Goal: Information Seeking & Learning: Learn about a topic

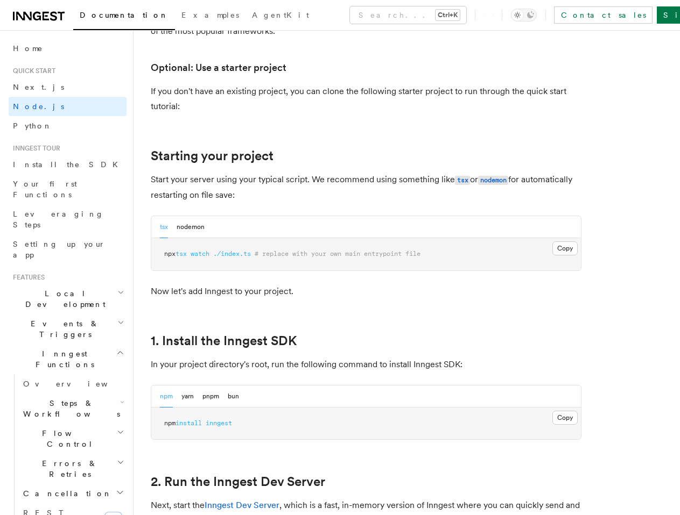
scroll to position [215, 0]
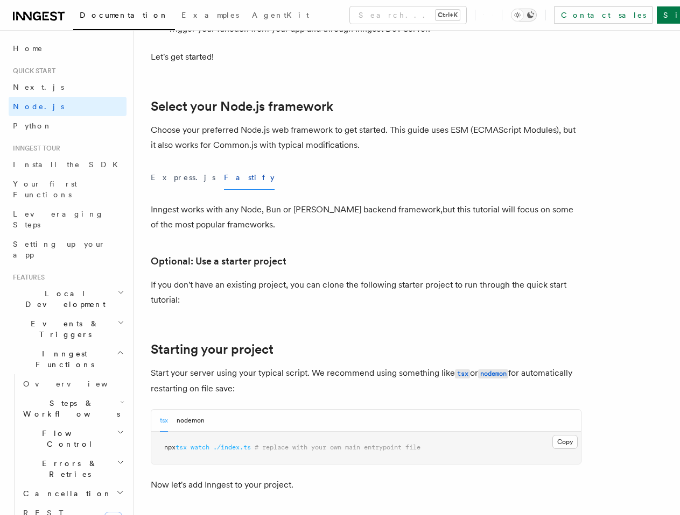
click at [534, 17] on icon "Toggle dark mode" at bounding box center [530, 14] width 7 height 7
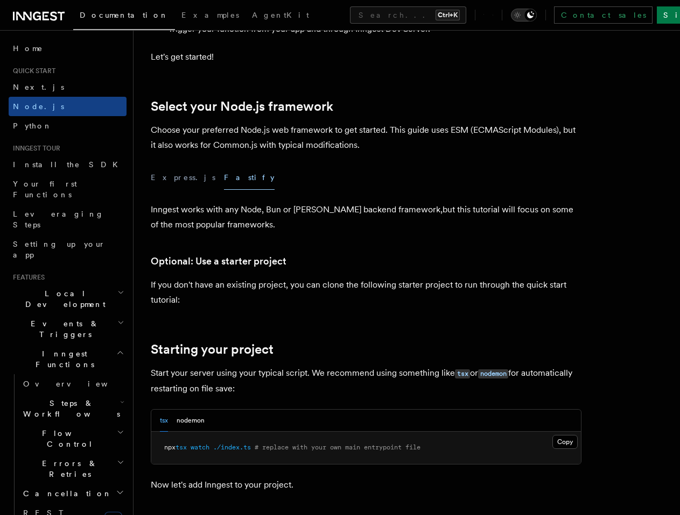
click at [522, 17] on icon "Toggle dark mode" at bounding box center [517, 15] width 11 height 11
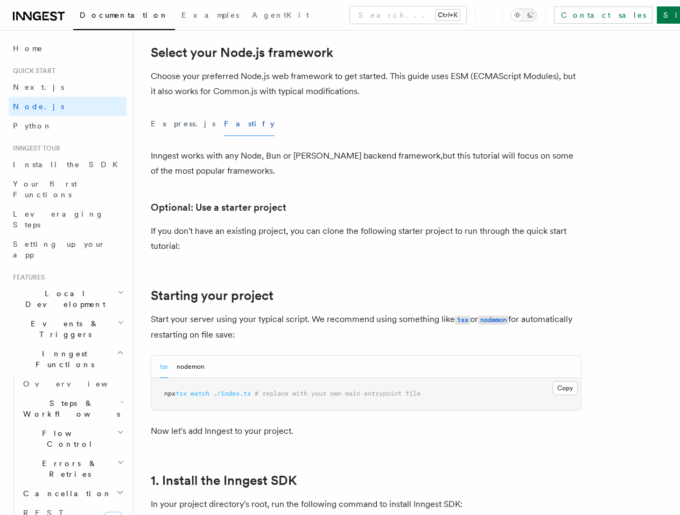
scroll to position [484, 0]
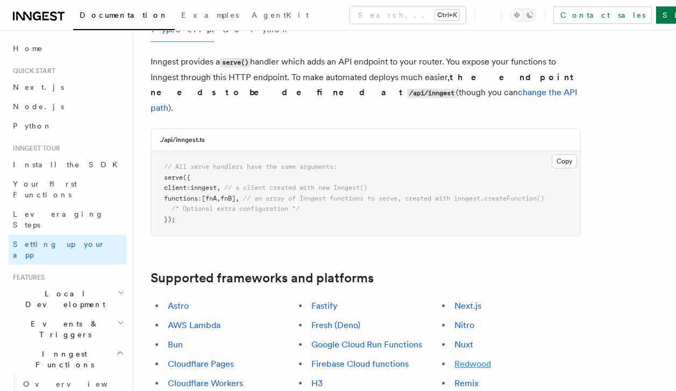
scroll to position [538, 0]
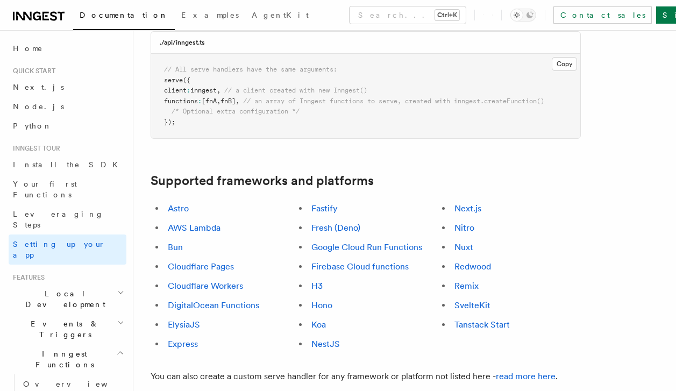
click at [322, 300] on link "Hono" at bounding box center [322, 305] width 21 height 10
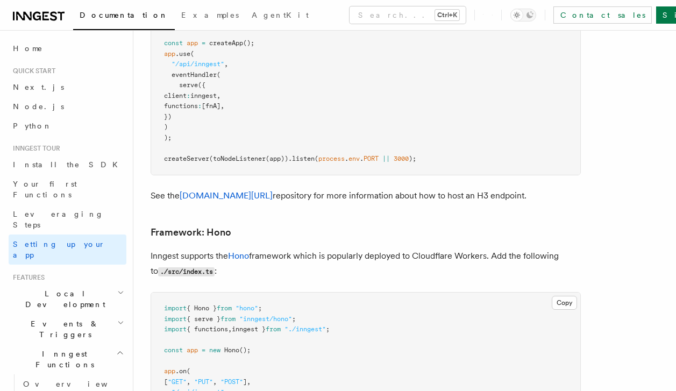
scroll to position [5554, 0]
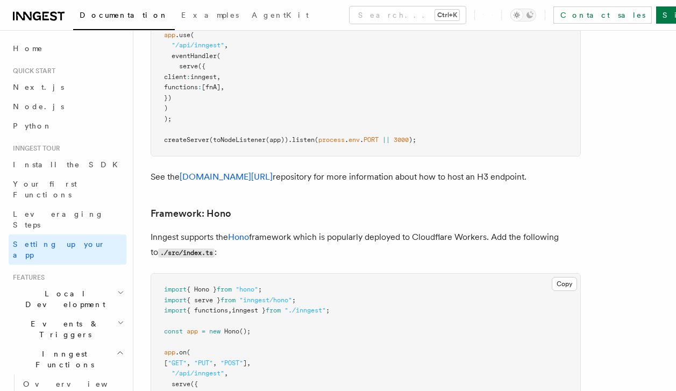
drag, startPoint x: 168, startPoint y: 316, endPoint x: 271, endPoint y: 364, distance: 113.9
click at [271, 364] on pre "import { Hono } from "hono" ; import { serve } from "inngest/hono" ; import { f…" at bounding box center [365, 368] width 429 height 189
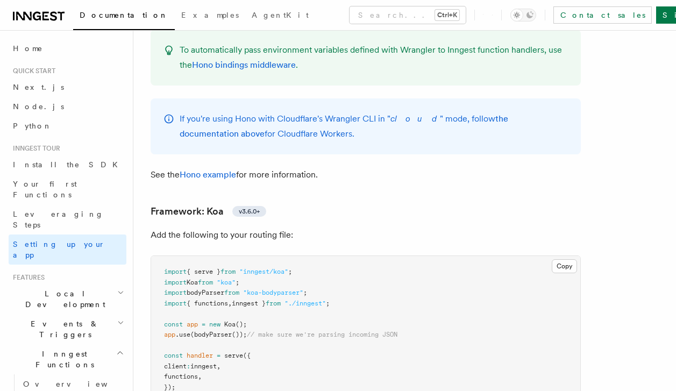
scroll to position [6146, 0]
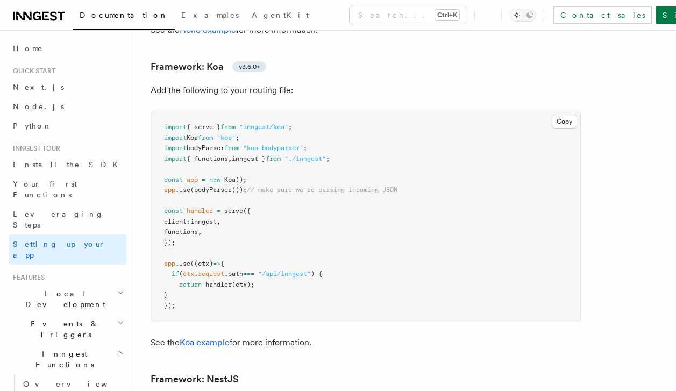
click at [194, 207] on span "handler" at bounding box center [200, 211] width 26 height 8
click at [375, 251] on pre "import { serve } from "inngest/koa" ; import Koa from "koa" ; import bodyParser…" at bounding box center [365, 216] width 429 height 210
drag, startPoint x: 171, startPoint y: 235, endPoint x: 301, endPoint y: 224, distance: 130.1
click at [266, 225] on code "import { serve } from "inngest/koa" ; import Koa from "koa" ; import bodyParser…" at bounding box center [281, 216] width 234 height 186
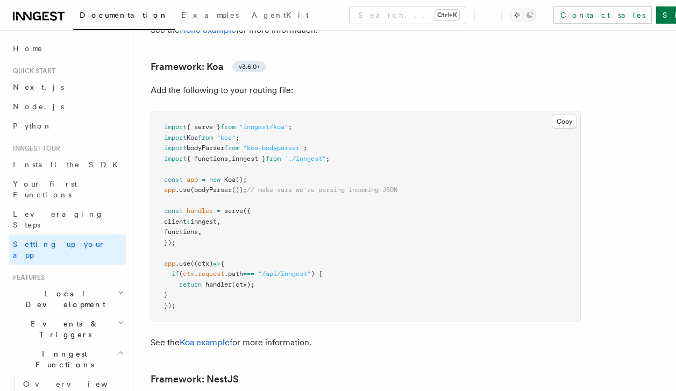
click at [344, 250] on pre "import { serve } from "inngest/koa" ; import Koa from "koa" ; import bodyParser…" at bounding box center [365, 216] width 429 height 210
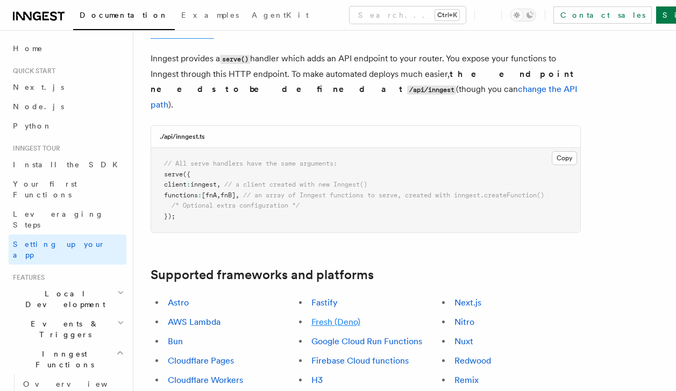
scroll to position [538, 0]
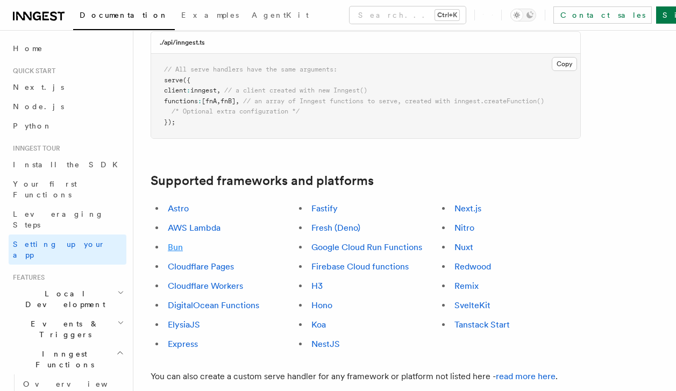
click at [175, 242] on link "Bun" at bounding box center [175, 247] width 15 height 10
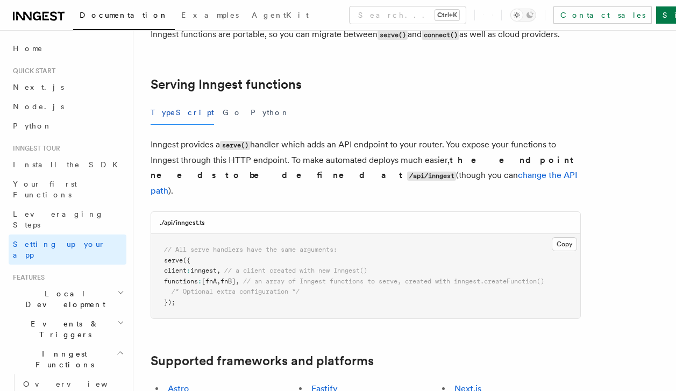
scroll to position [474, 0]
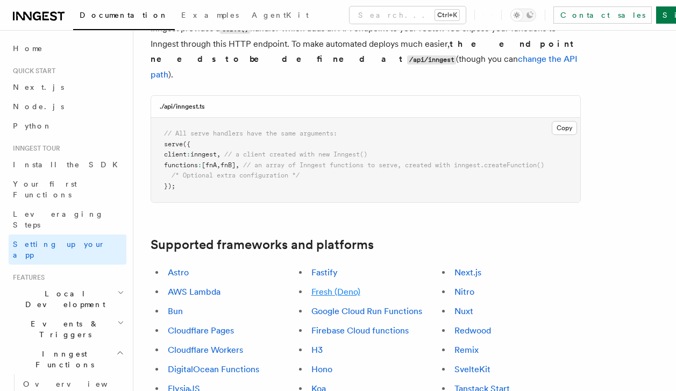
click at [350, 287] on link "Fresh (Deno)" at bounding box center [336, 292] width 49 height 10
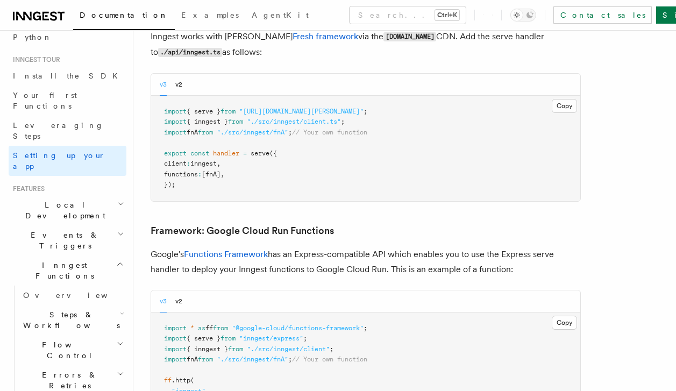
scroll to position [108, 0]
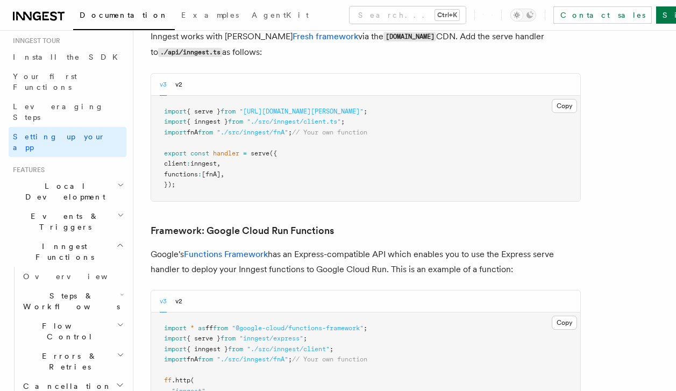
click at [116, 237] on h2 "Inngest Functions" at bounding box center [68, 252] width 118 height 30
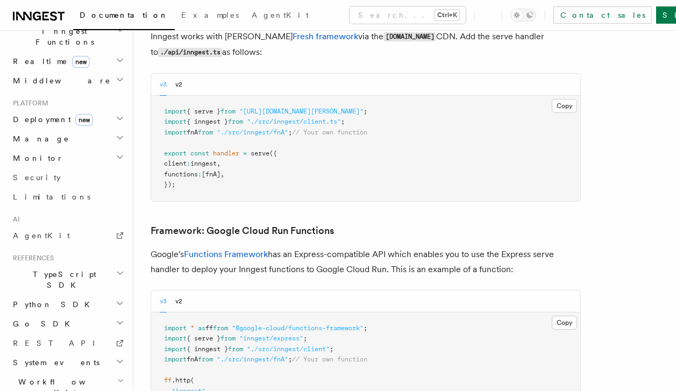
scroll to position [334, 0]
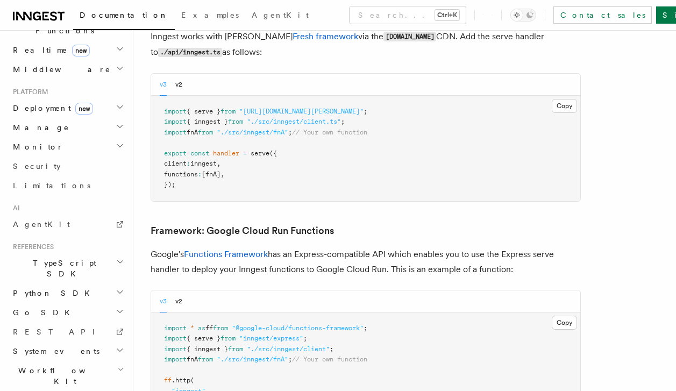
click at [98, 361] on h2 "Workflow Kit" at bounding box center [68, 376] width 118 height 30
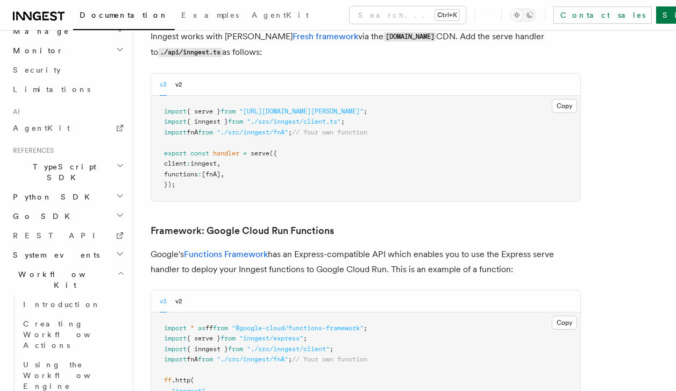
scroll to position [431, 0]
click at [79, 314] on link "Creating Workflow Actions" at bounding box center [73, 334] width 108 height 41
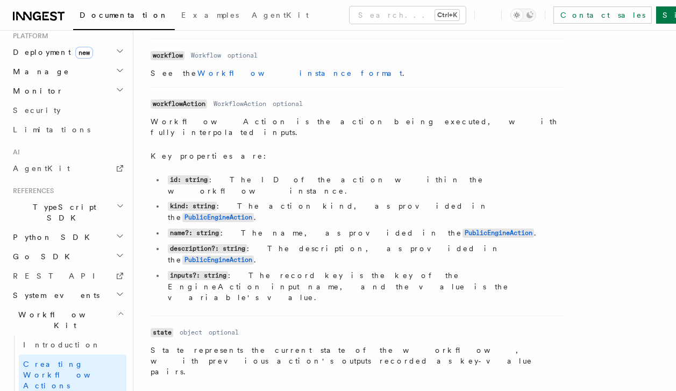
scroll to position [1622, 0]
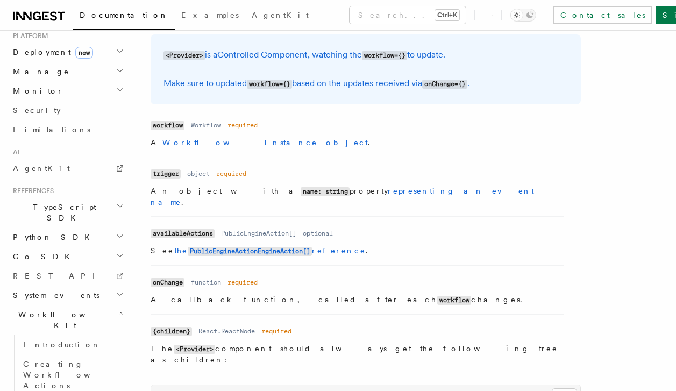
scroll to position [861, 0]
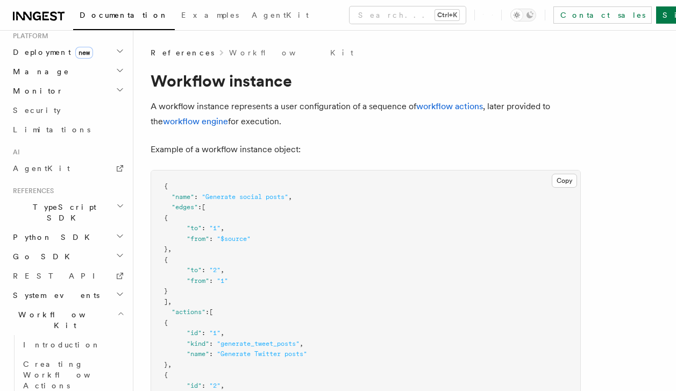
click at [107, 305] on h2 "Workflow Kit" at bounding box center [68, 320] width 118 height 30
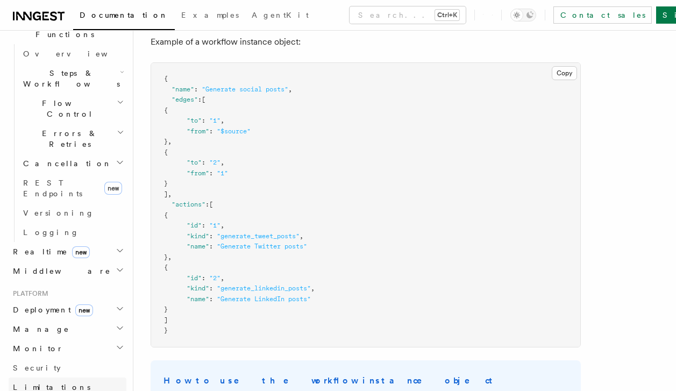
scroll to position [330, 0]
click at [36, 344] on span "Monitor" at bounding box center [36, 349] width 55 height 11
click at [55, 359] on link "Insights new" at bounding box center [73, 370] width 108 height 22
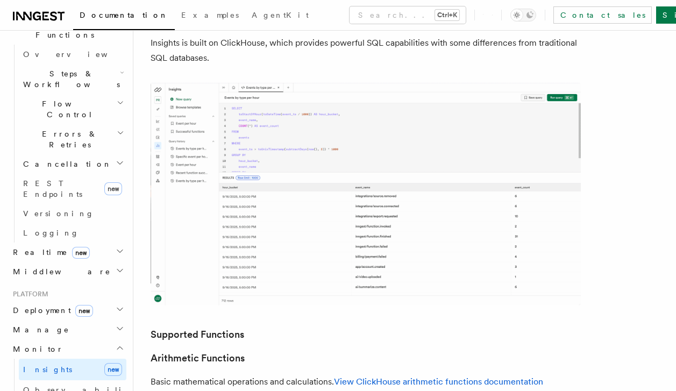
scroll to position [437, 0]
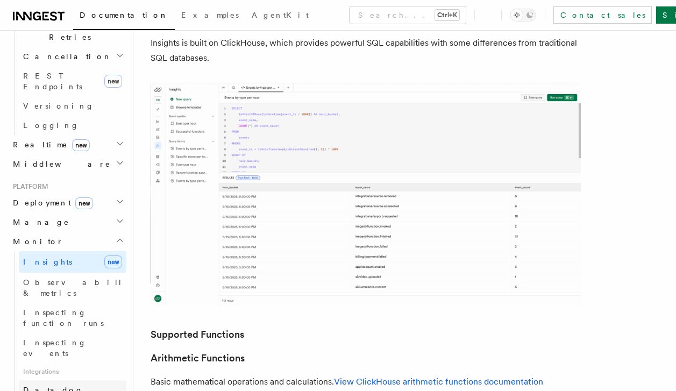
click at [43, 386] on span "Datadog" at bounding box center [53, 390] width 60 height 9
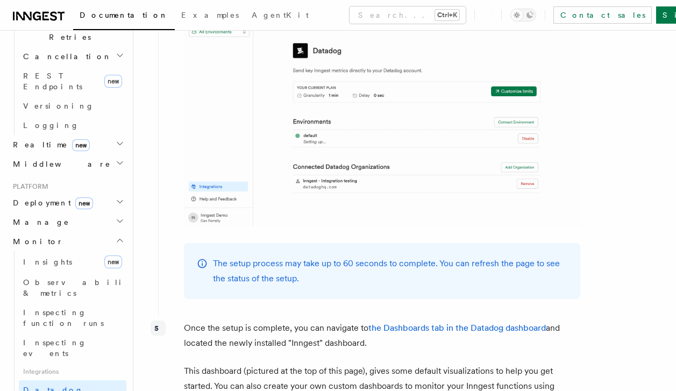
scroll to position [1342, 0]
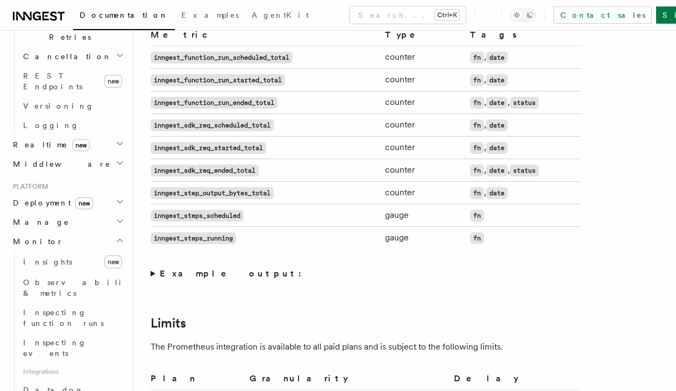
scroll to position [807, 0]
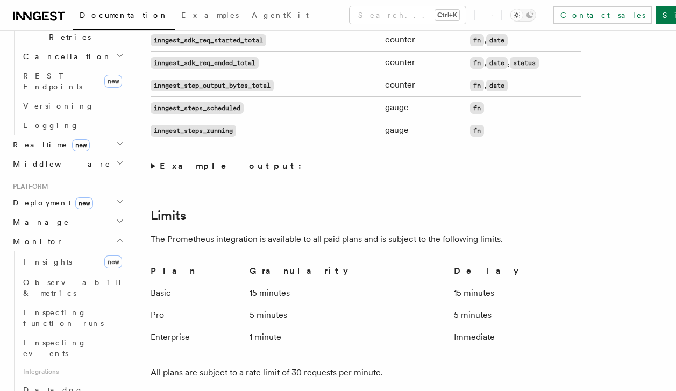
click at [180, 162] on strong "Example output:" at bounding box center [234, 166] width 148 height 10
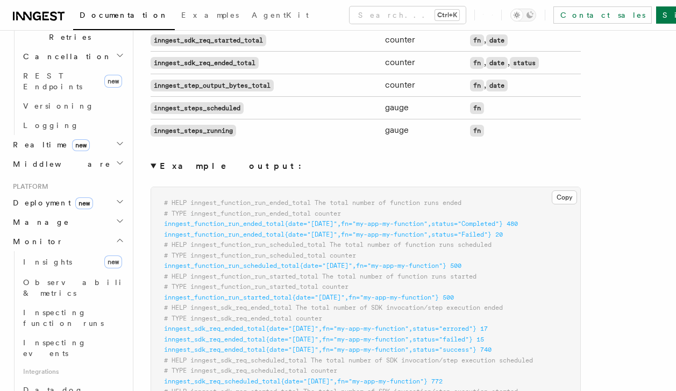
scroll to position [753, 0]
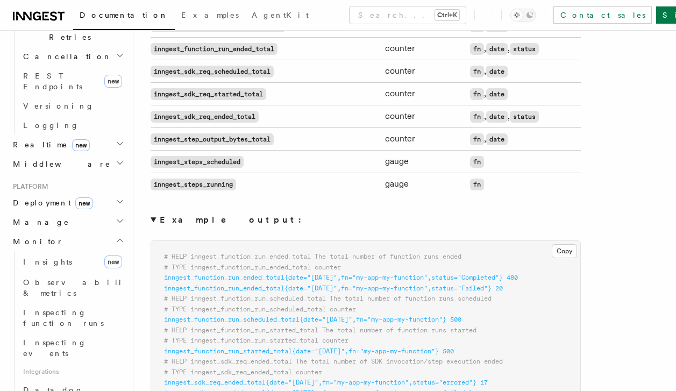
drag, startPoint x: 518, startPoint y: 275, endPoint x: 204, endPoint y: 325, distance: 317.1
click at [390, 352] on span "inngest_function_run_started_total{date="[DATE]",fn="my-app-my-function"} 500" at bounding box center [309, 352] width 290 height 8
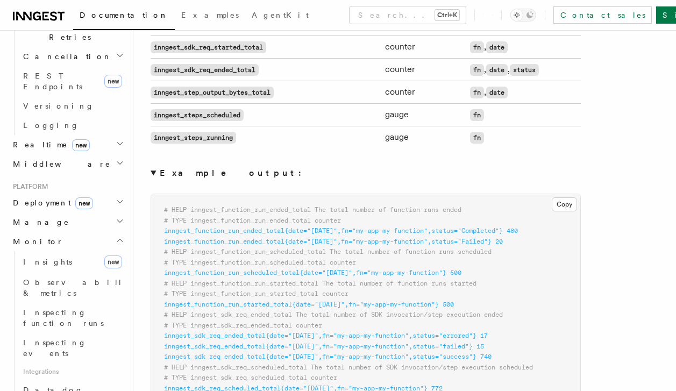
scroll to position [699, 0]
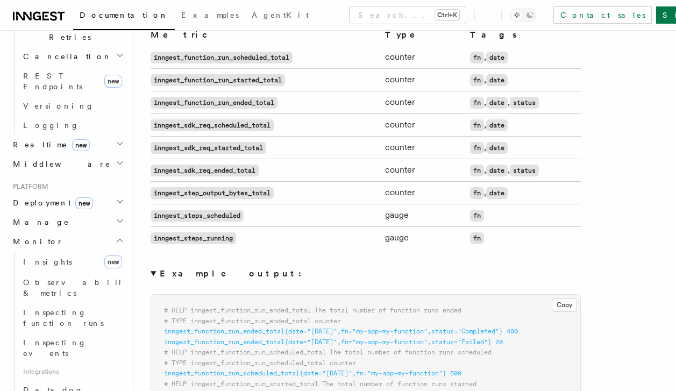
click at [153, 273] on summary "Example output:" at bounding box center [366, 273] width 430 height 15
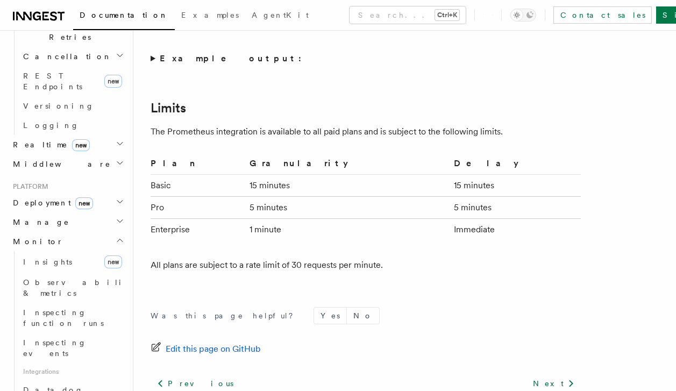
scroll to position [1010, 0]
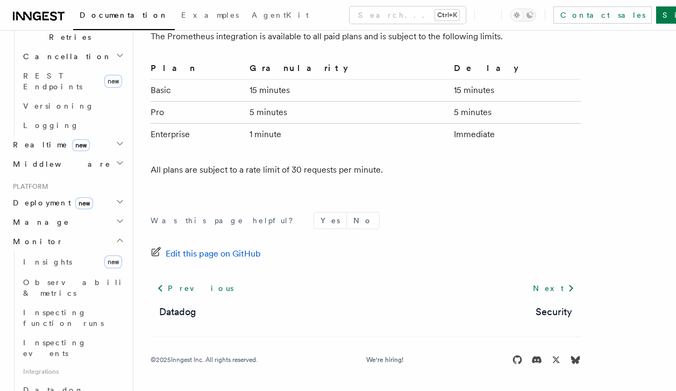
click at [528, 299] on div "Next Security" at bounding box center [554, 299] width 54 height 41
click at [542, 303] on div "Next Security" at bounding box center [554, 299] width 54 height 41
click at [557, 292] on link "Next" at bounding box center [554, 288] width 54 height 19
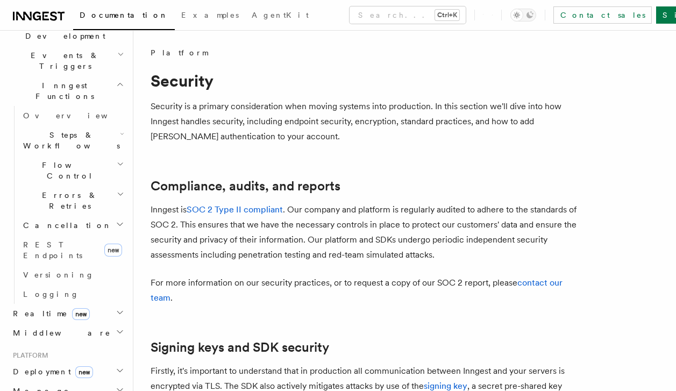
scroll to position [269, 0]
click at [13, 308] on span "Realtime new" at bounding box center [49, 313] width 81 height 11
click at [31, 323] on link "Overview" at bounding box center [73, 332] width 108 height 19
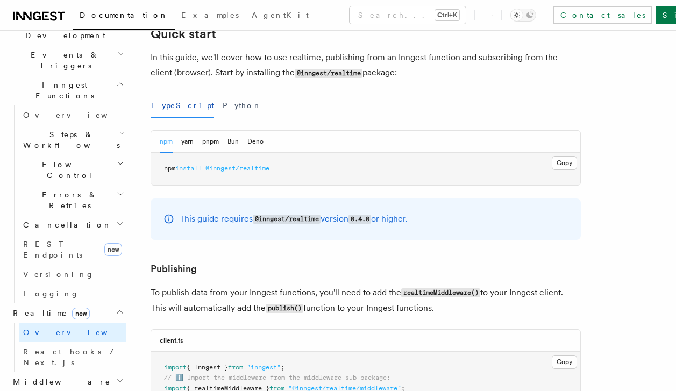
scroll to position [484, 0]
click at [229, 140] on button "Bun" at bounding box center [233, 141] width 11 height 22
click at [214, 138] on button "pnpm" at bounding box center [210, 141] width 17 height 22
click at [271, 139] on div "npm yarn pnpm Bun Deno" at bounding box center [365, 141] width 429 height 22
click at [260, 138] on button "Deno" at bounding box center [256, 141] width 16 height 22
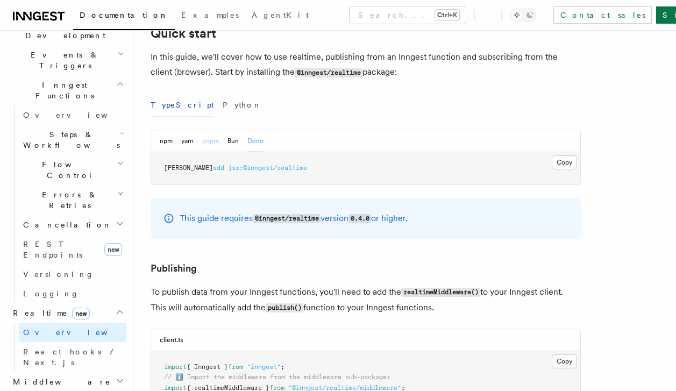
click at [211, 140] on button "pnpm" at bounding box center [210, 141] width 17 height 22
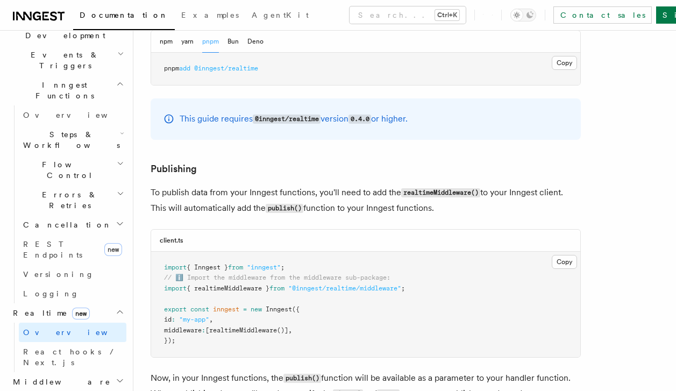
scroll to position [592, 0]
